Goal: Information Seeking & Learning: Learn about a topic

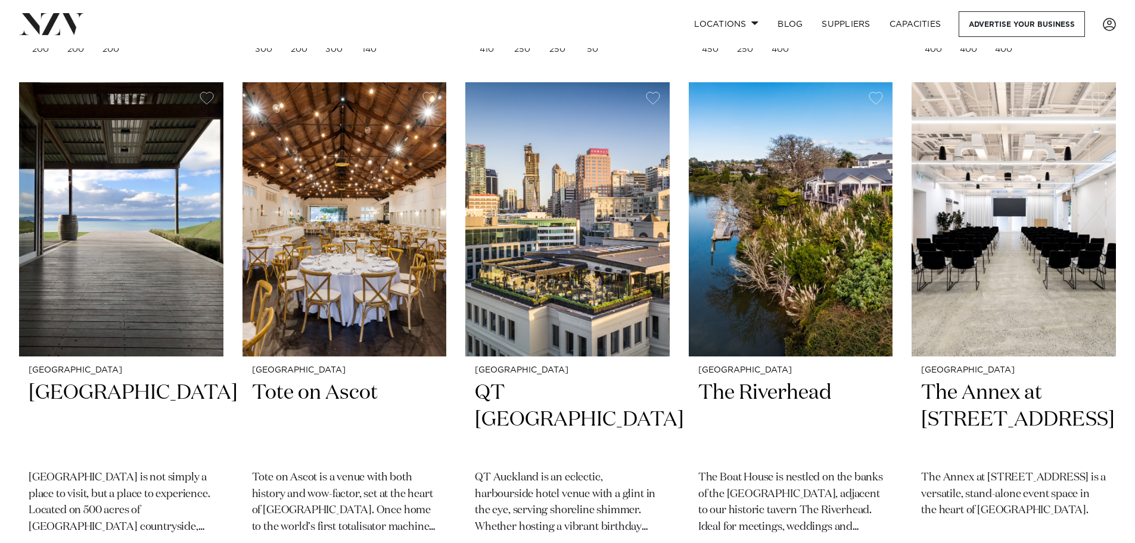
scroll to position [2393, 0]
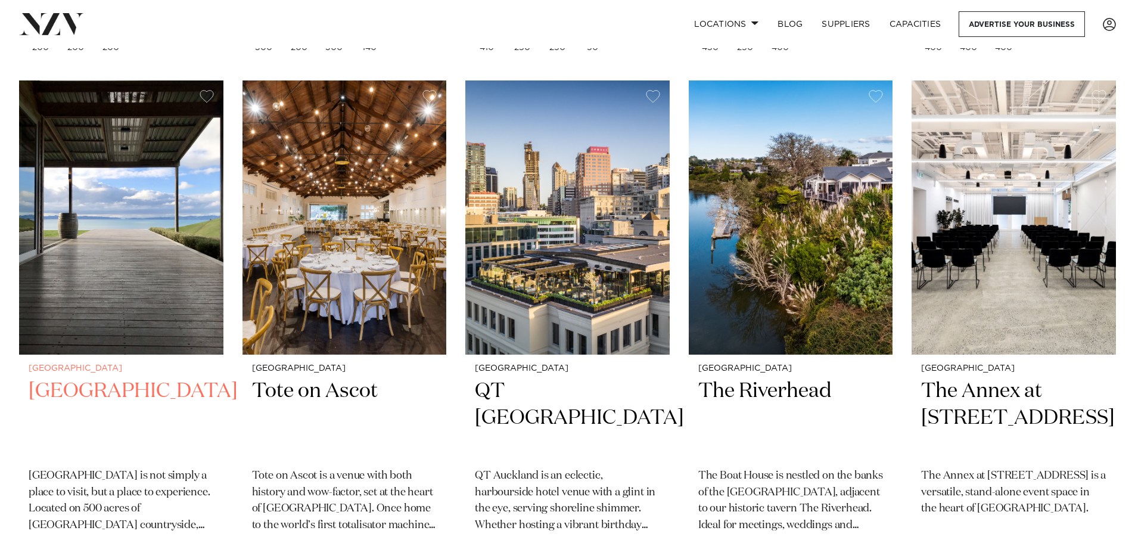
click at [53, 238] on img at bounding box center [121, 217] width 204 height 274
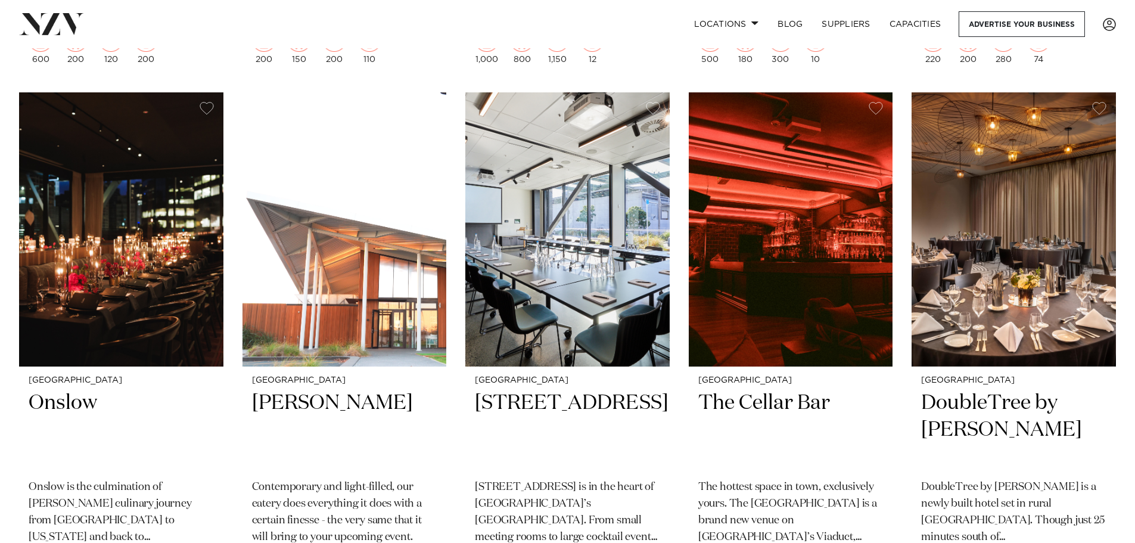
scroll to position [3456, 0]
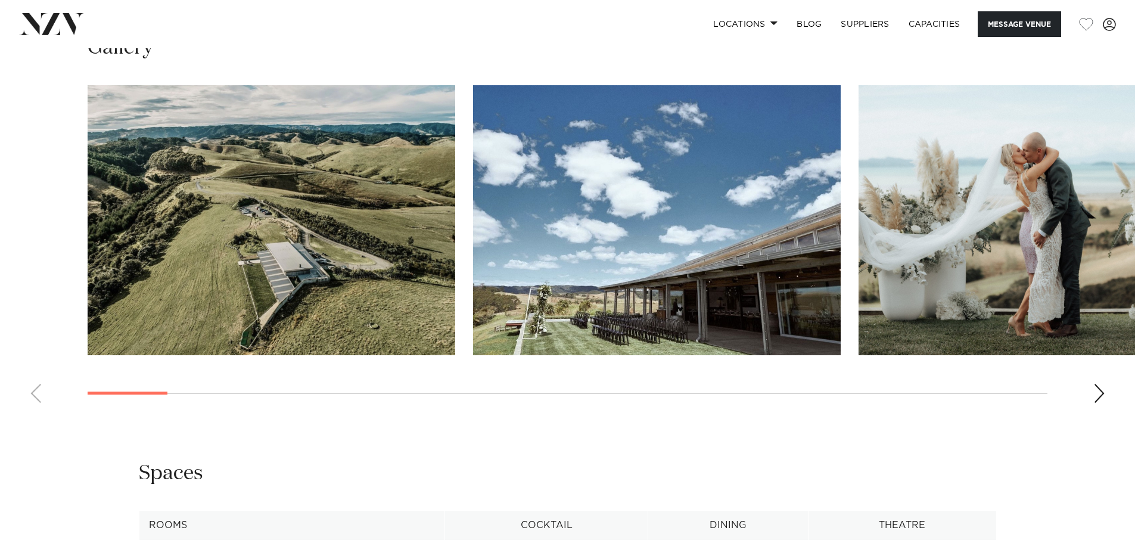
scroll to position [1251, 0]
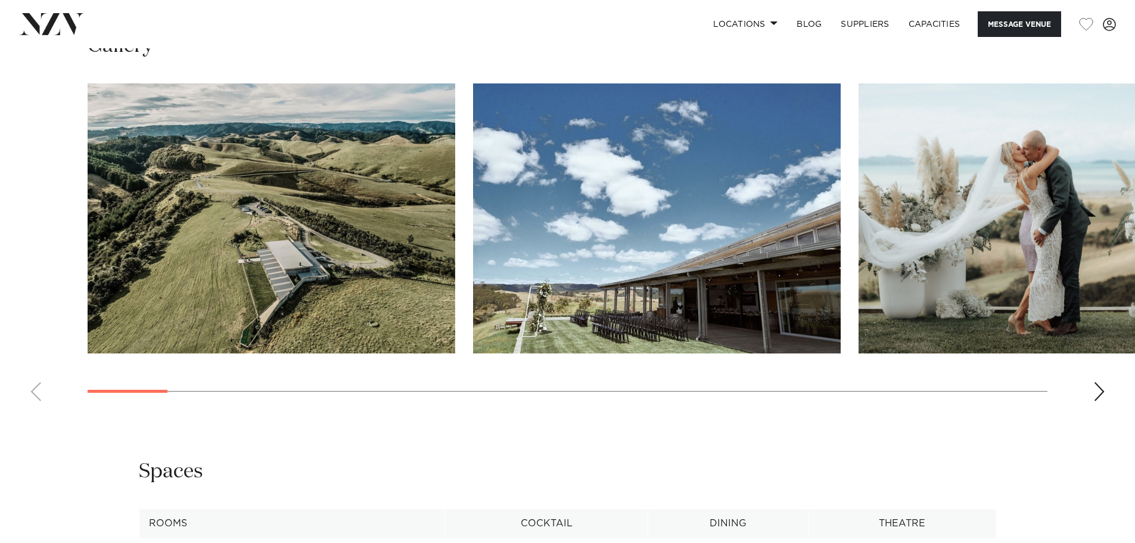
click at [1095, 397] on div "Next slide" at bounding box center [1099, 391] width 12 height 19
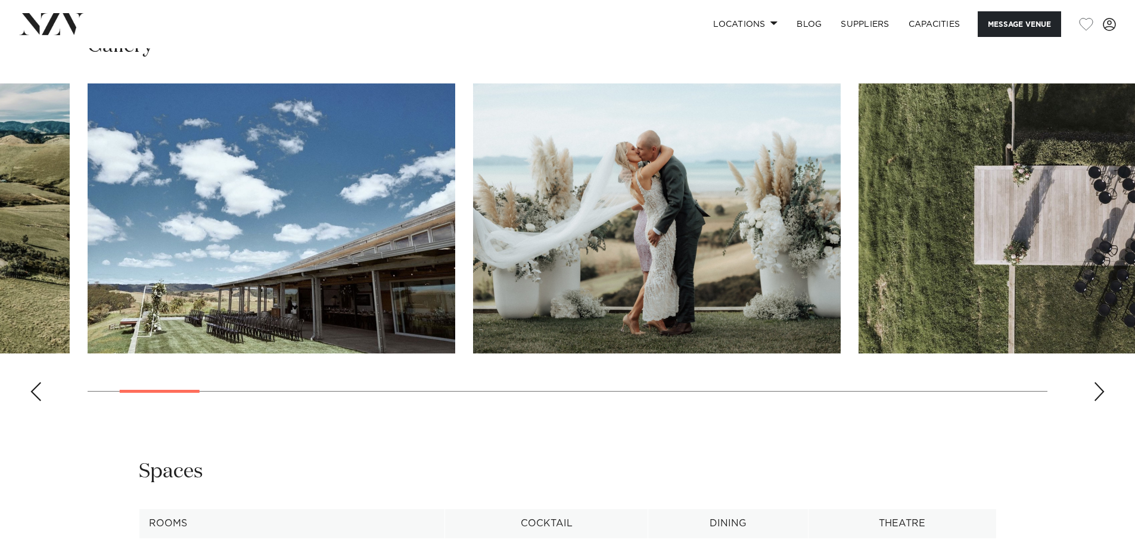
click at [1095, 397] on div "Next slide" at bounding box center [1099, 391] width 12 height 19
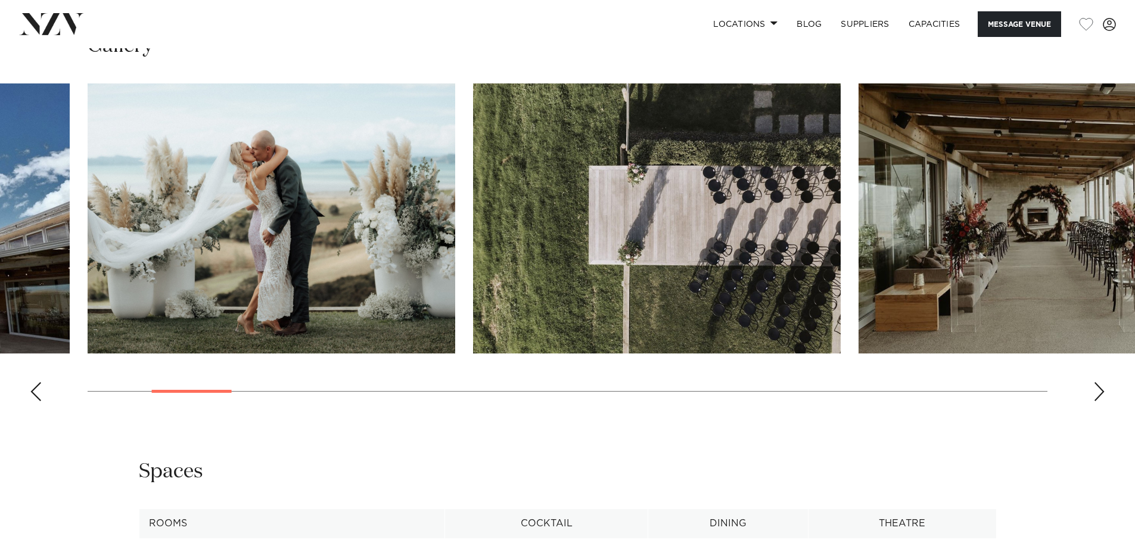
click at [1095, 397] on div "Next slide" at bounding box center [1099, 391] width 12 height 19
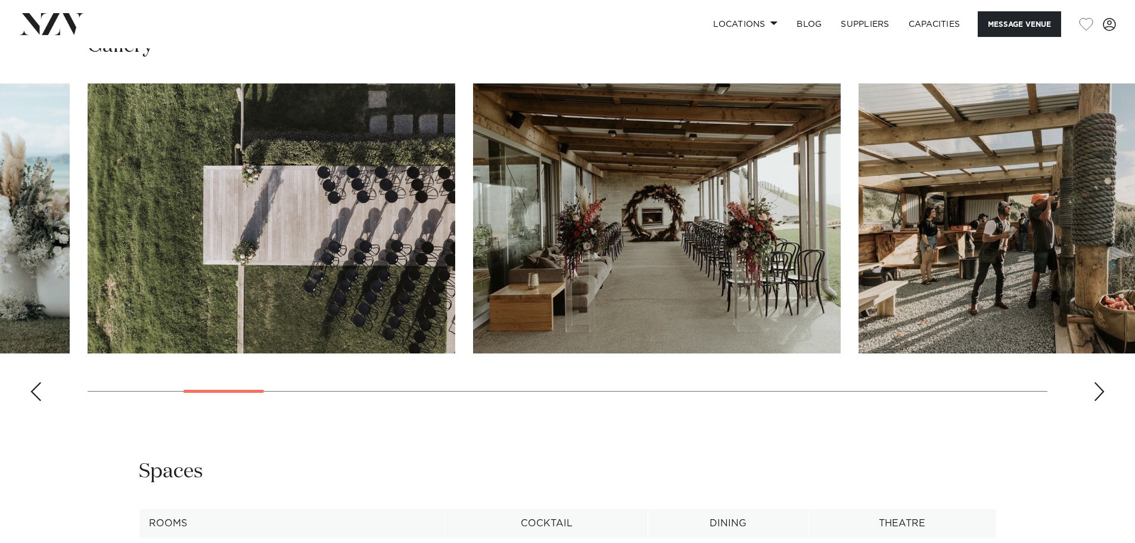
click at [1095, 397] on div "Next slide" at bounding box center [1099, 391] width 12 height 19
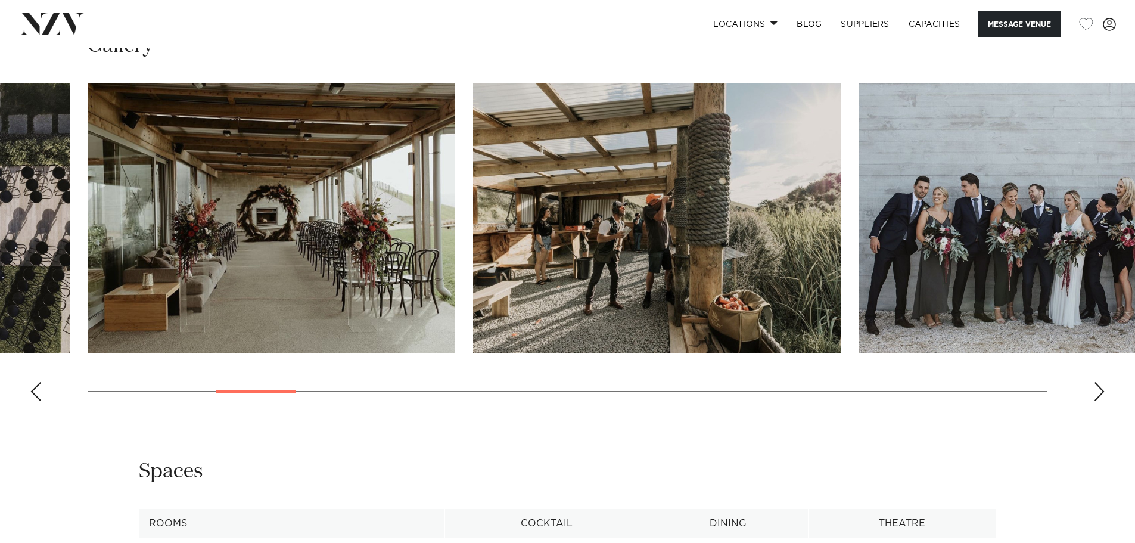
click at [1095, 397] on div "Next slide" at bounding box center [1099, 391] width 12 height 19
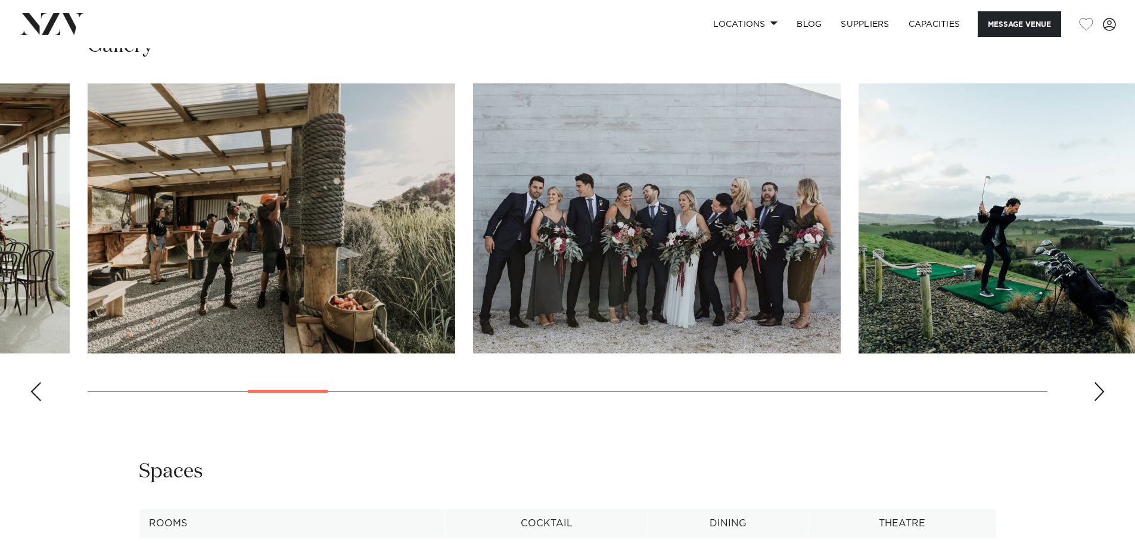
click at [1095, 397] on div "Next slide" at bounding box center [1099, 391] width 12 height 19
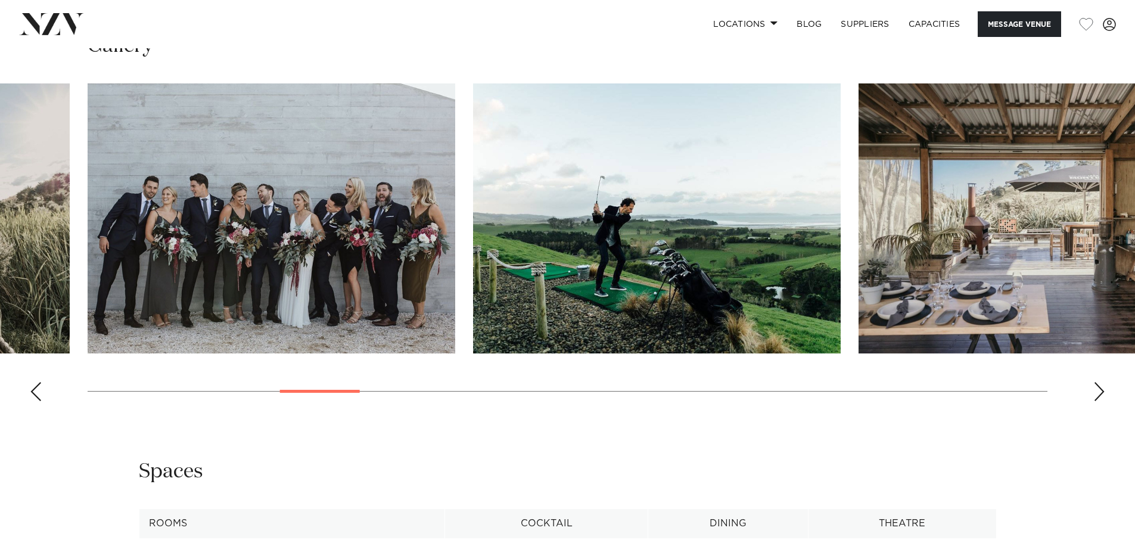
click at [1095, 397] on div "Next slide" at bounding box center [1099, 391] width 12 height 19
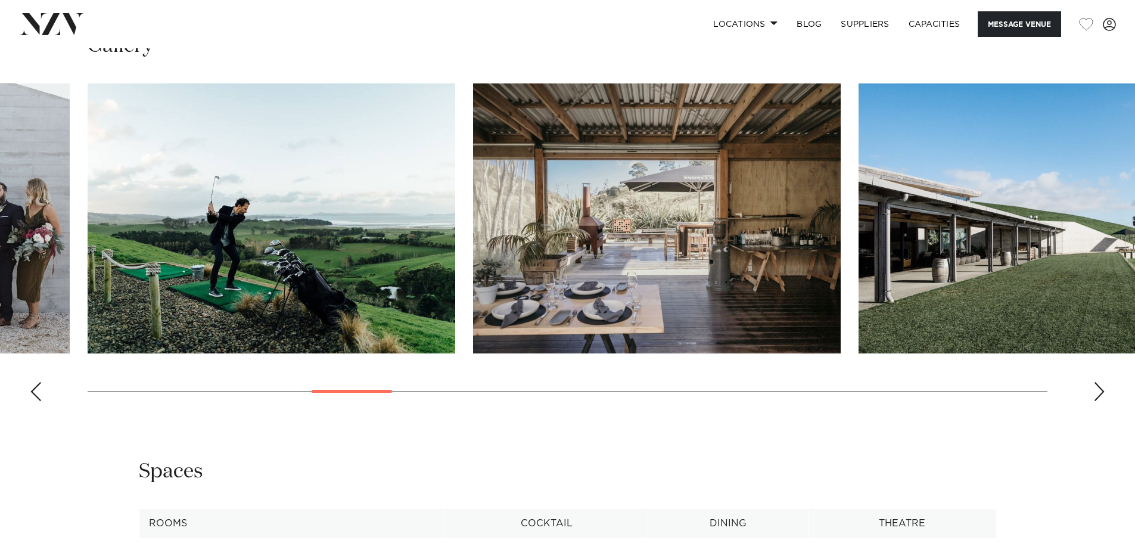
click at [1095, 397] on div "Next slide" at bounding box center [1099, 391] width 12 height 19
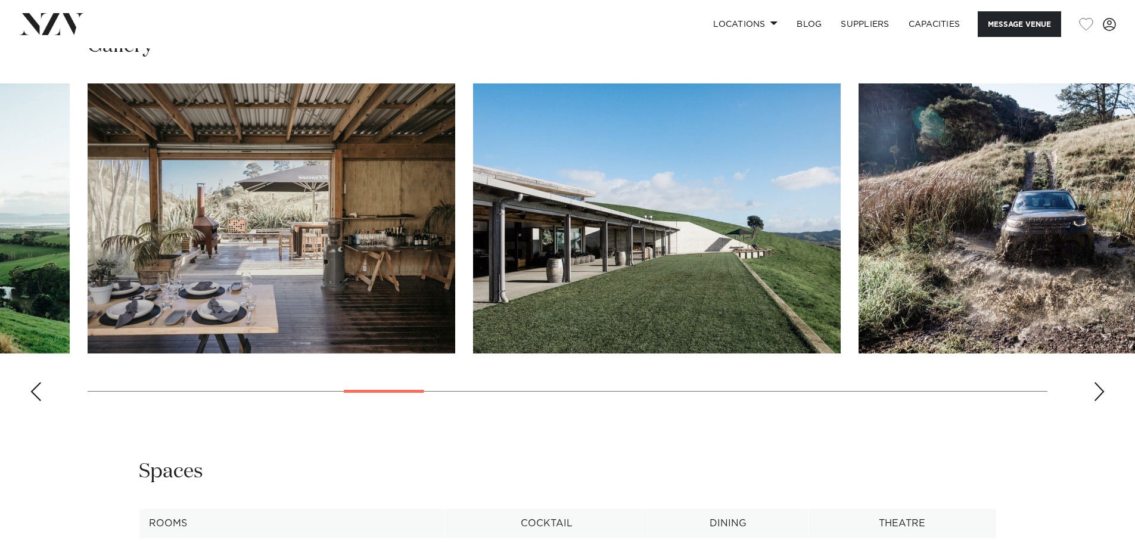
click at [1095, 397] on div "Next slide" at bounding box center [1099, 391] width 12 height 19
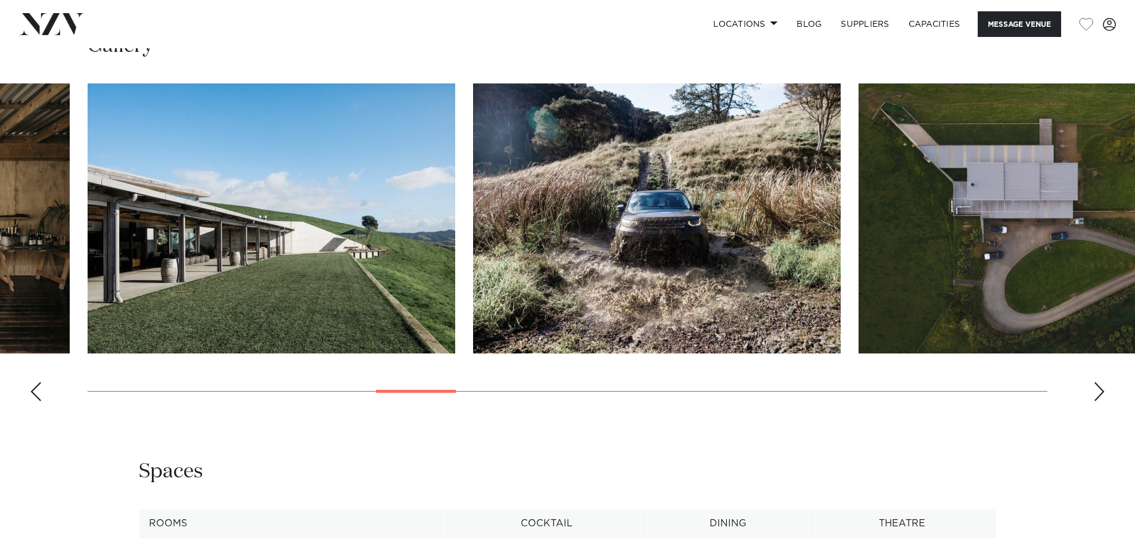
click at [1095, 397] on div "Next slide" at bounding box center [1099, 391] width 12 height 19
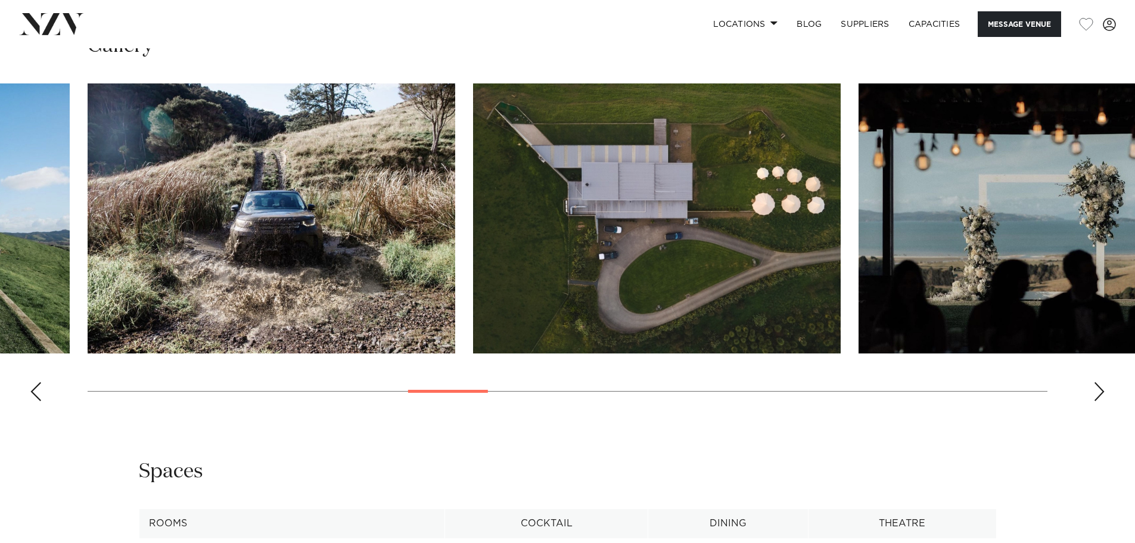
click at [1095, 397] on div "Next slide" at bounding box center [1099, 391] width 12 height 19
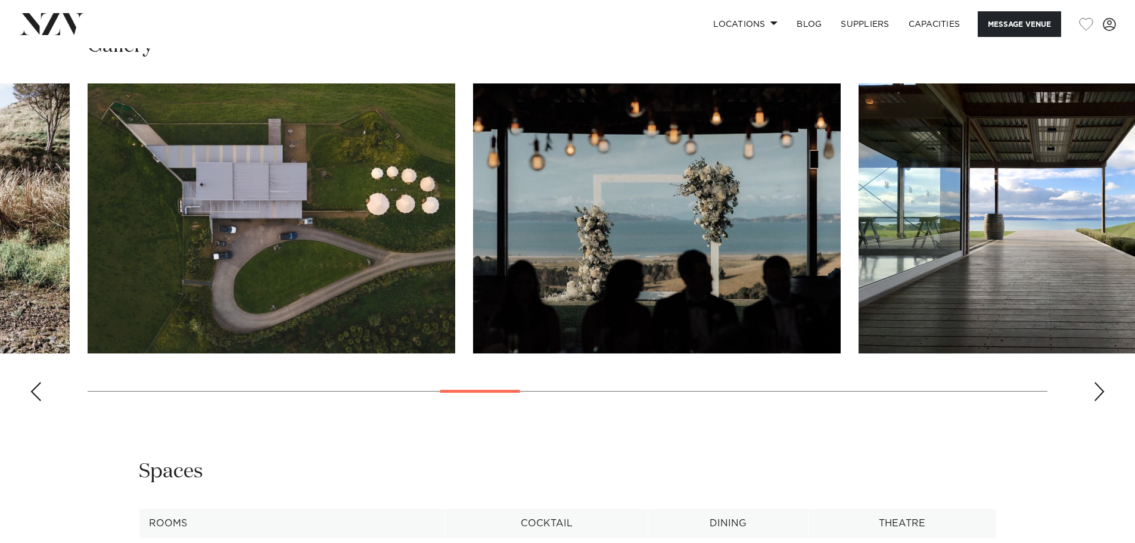
click at [1095, 397] on div "Next slide" at bounding box center [1099, 391] width 12 height 19
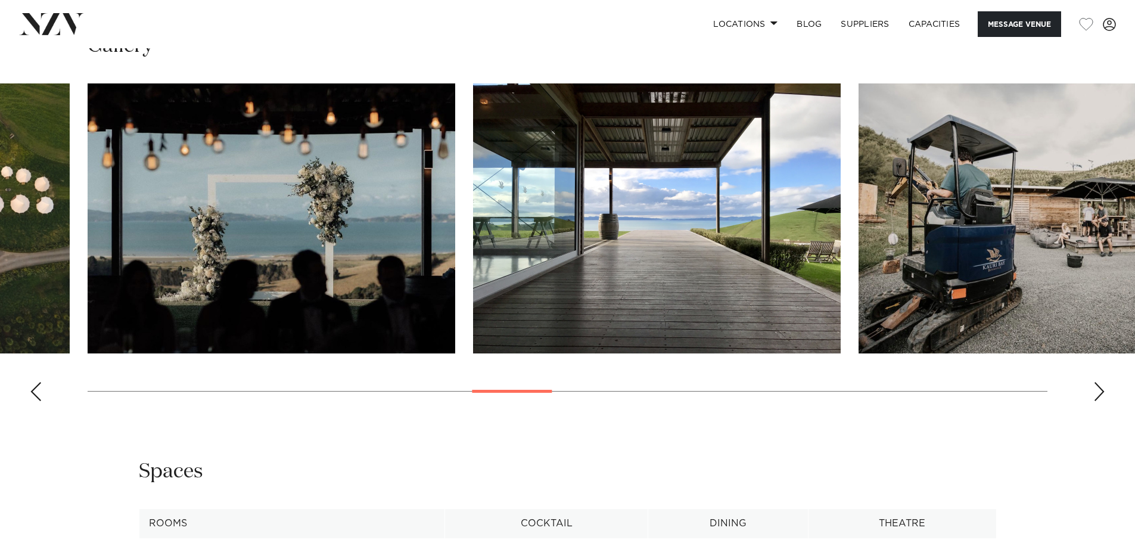
click at [1095, 397] on div "Next slide" at bounding box center [1099, 391] width 12 height 19
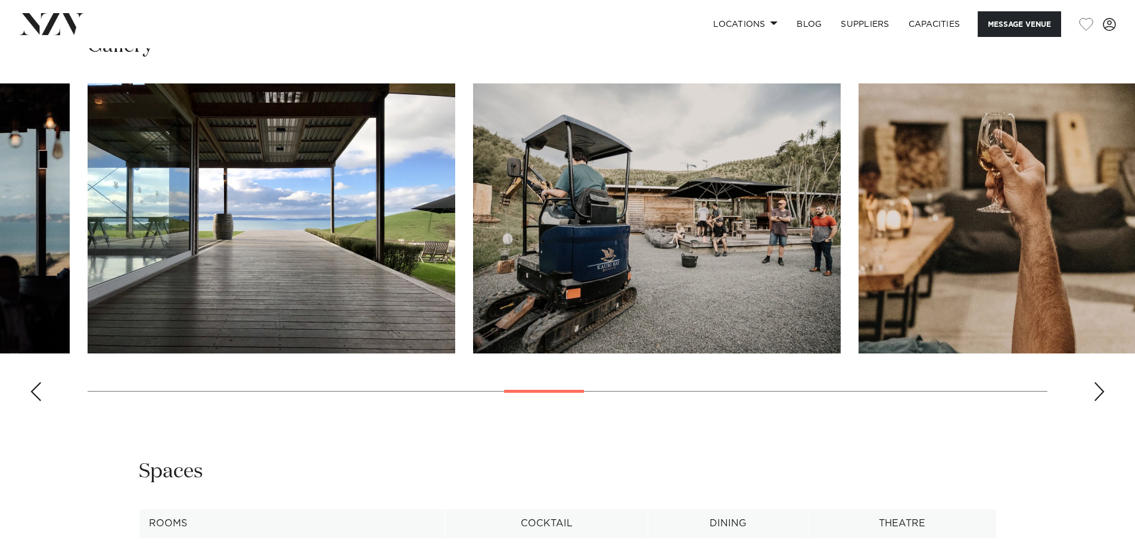
click at [1095, 397] on div "Next slide" at bounding box center [1099, 391] width 12 height 19
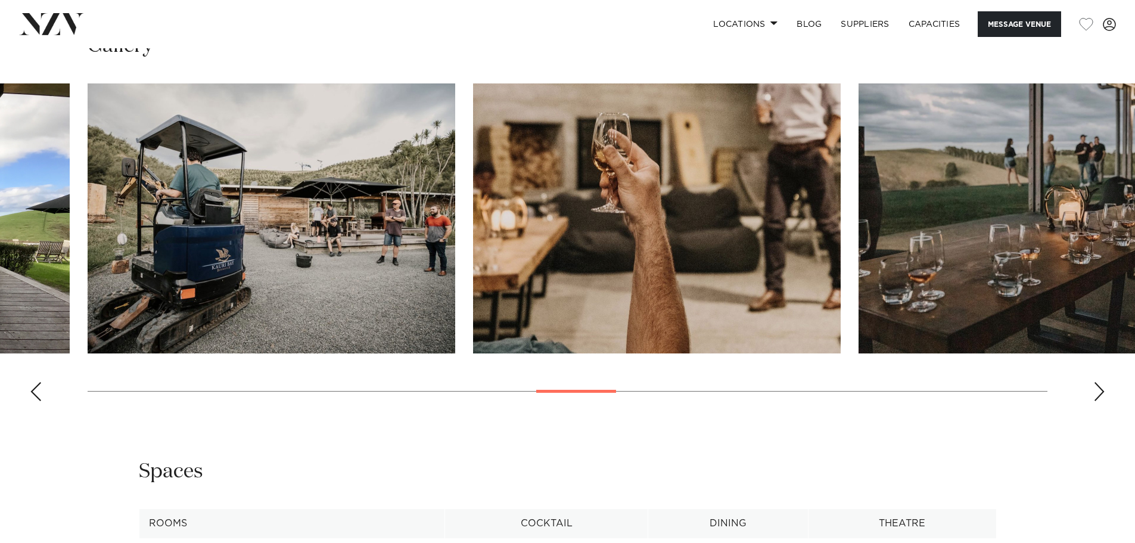
click at [1095, 397] on div "Next slide" at bounding box center [1099, 391] width 12 height 19
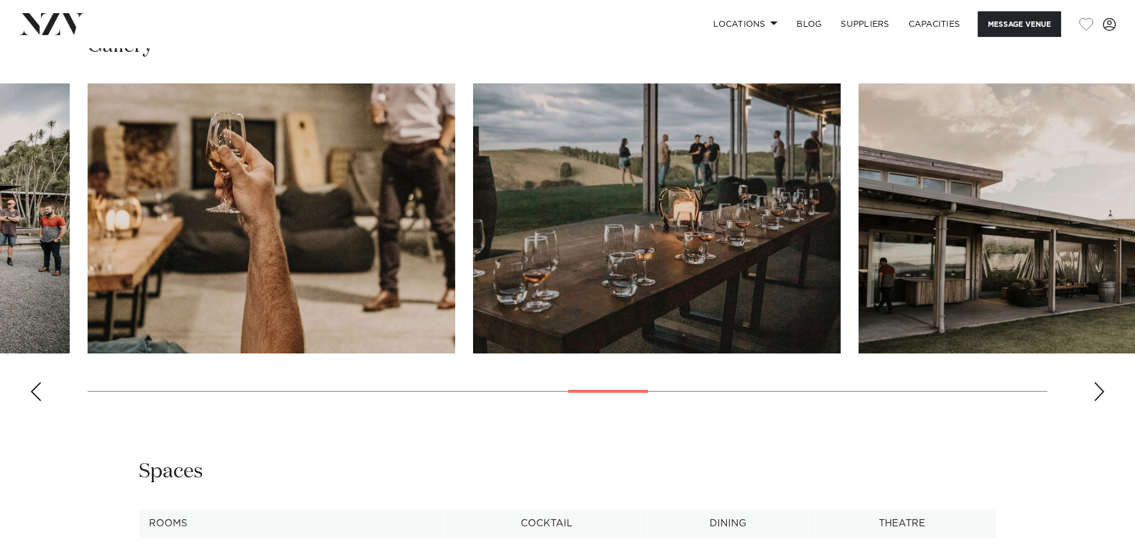
click at [1095, 397] on div "Next slide" at bounding box center [1099, 391] width 12 height 19
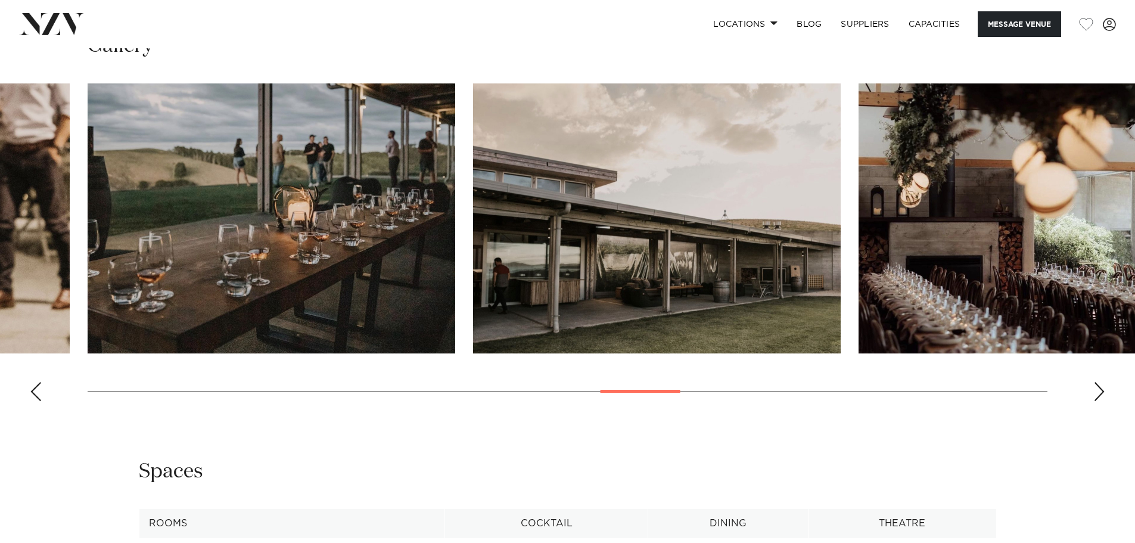
click at [1095, 397] on div "Next slide" at bounding box center [1099, 391] width 12 height 19
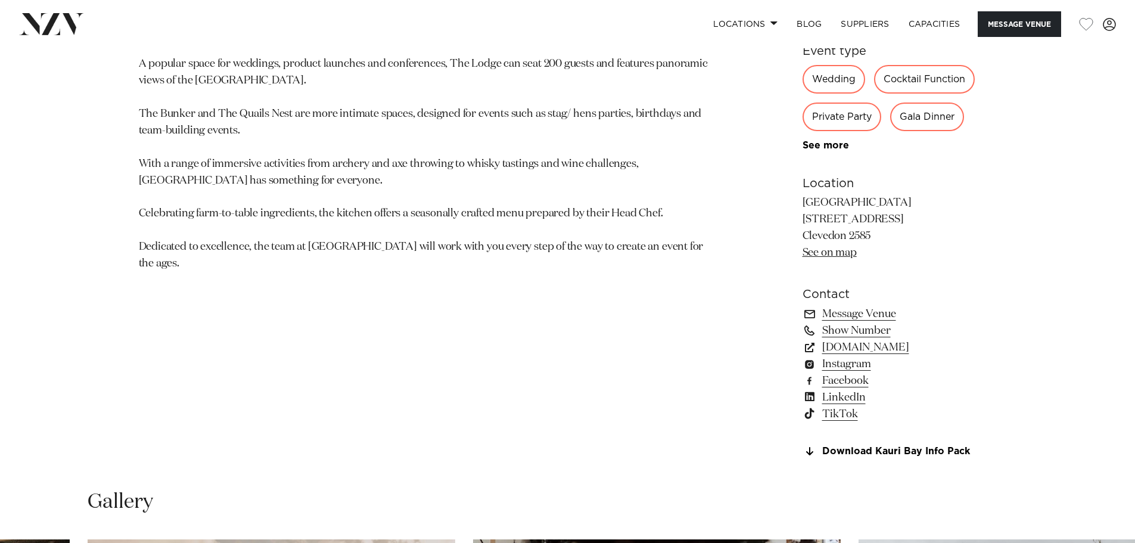
scroll to position [776, 0]
